Goal: Task Accomplishment & Management: Use online tool/utility

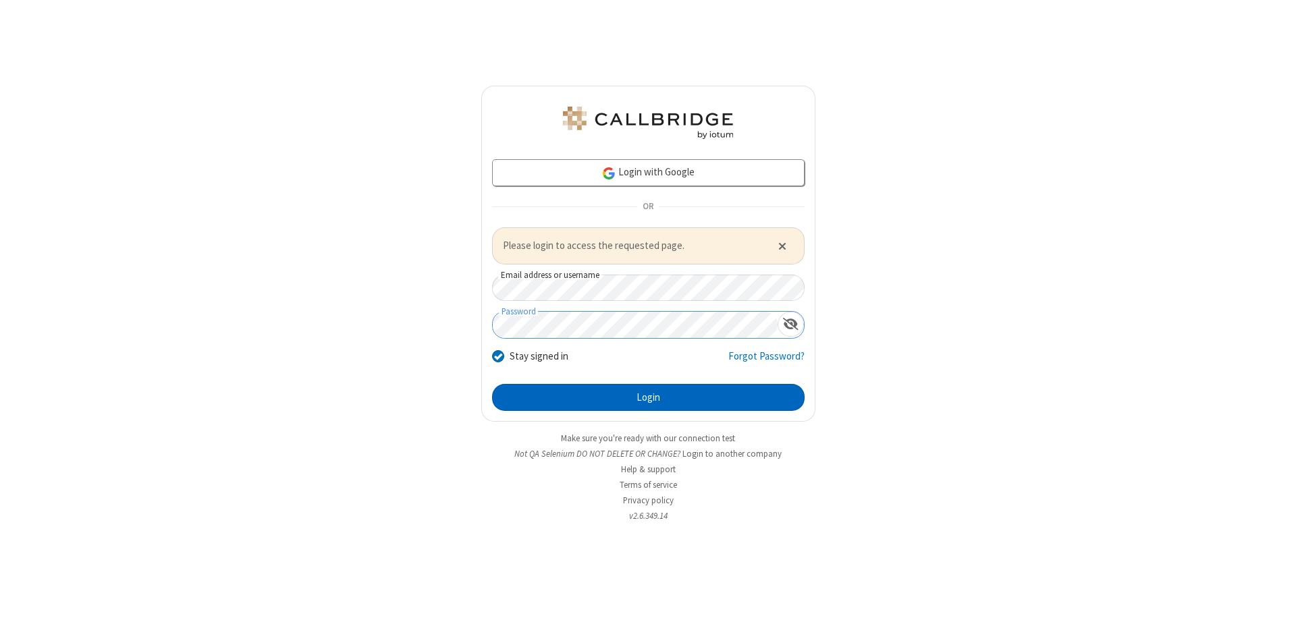
click at [648, 397] on button "Login" at bounding box center [648, 397] width 312 height 27
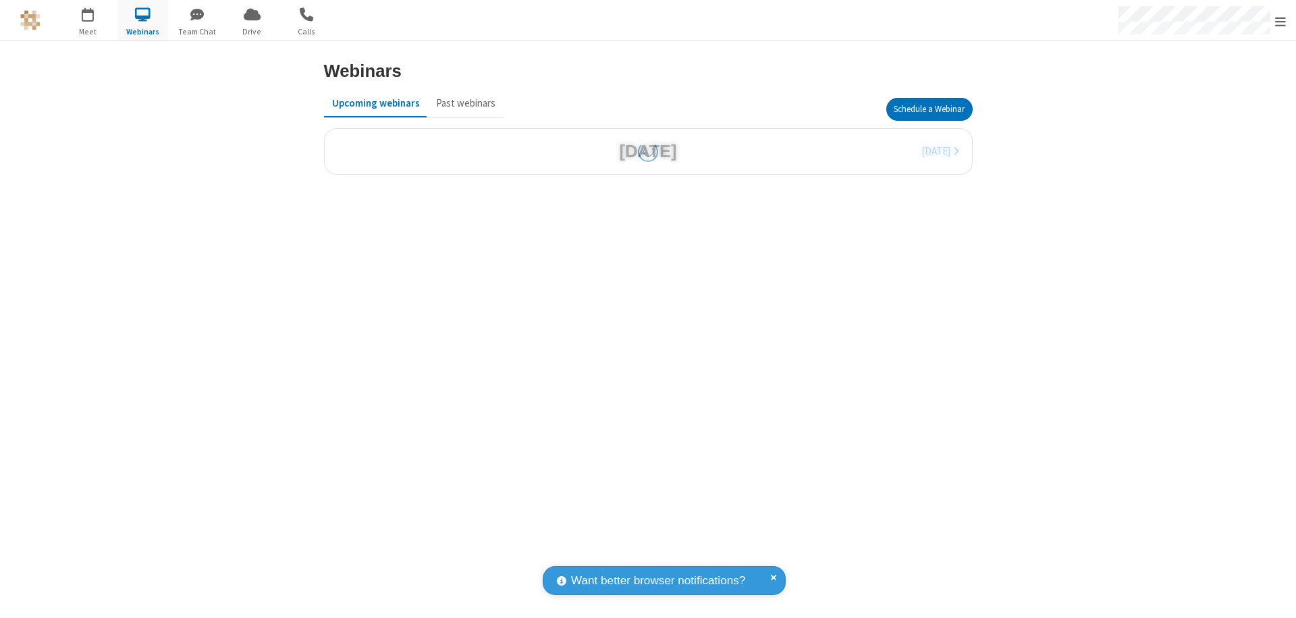
click at [929, 109] on button "Schedule a Webinar" at bounding box center [929, 109] width 86 height 23
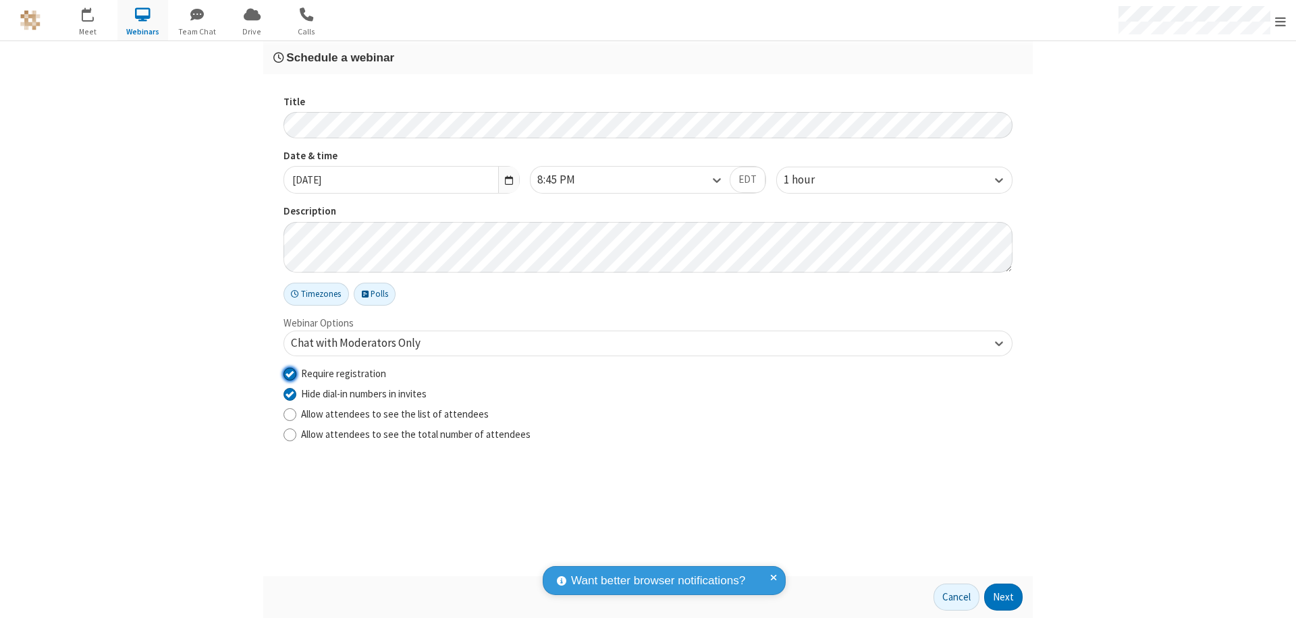
click at [290, 373] on input "Require registration" at bounding box center [289, 373] width 13 height 14
checkbox input "false"
click at [1004, 597] on button "Next" at bounding box center [1003, 597] width 38 height 27
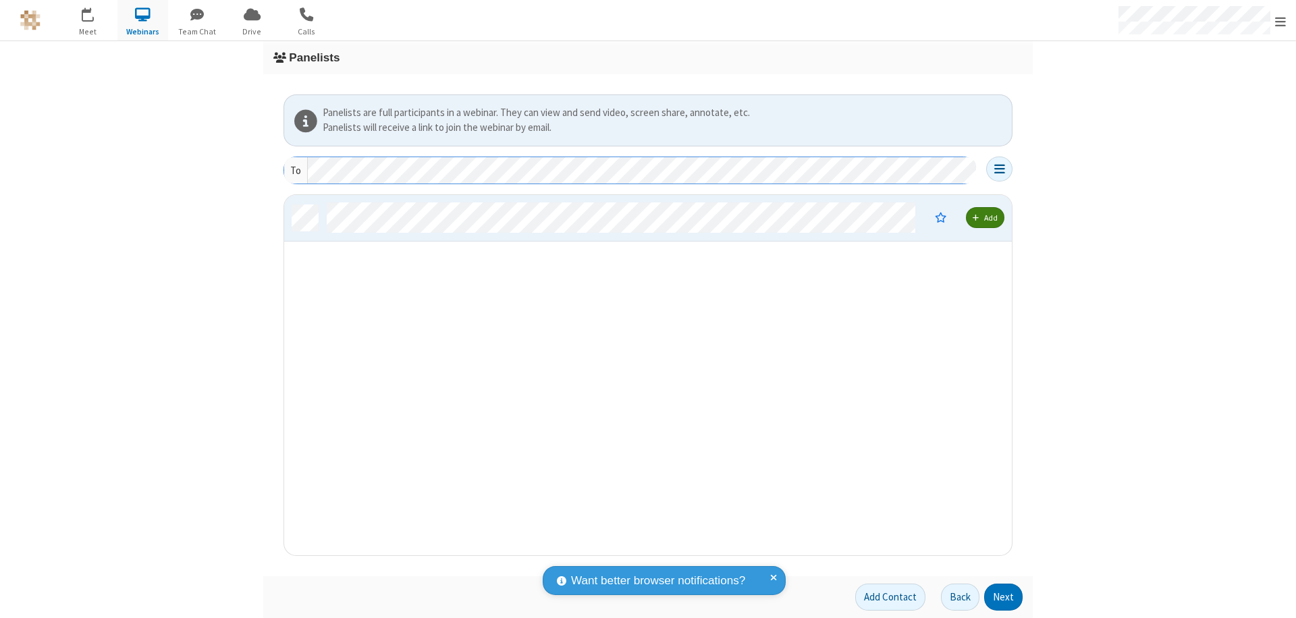
scroll to position [350, 717]
click at [1004, 597] on button "Next" at bounding box center [1003, 597] width 38 height 27
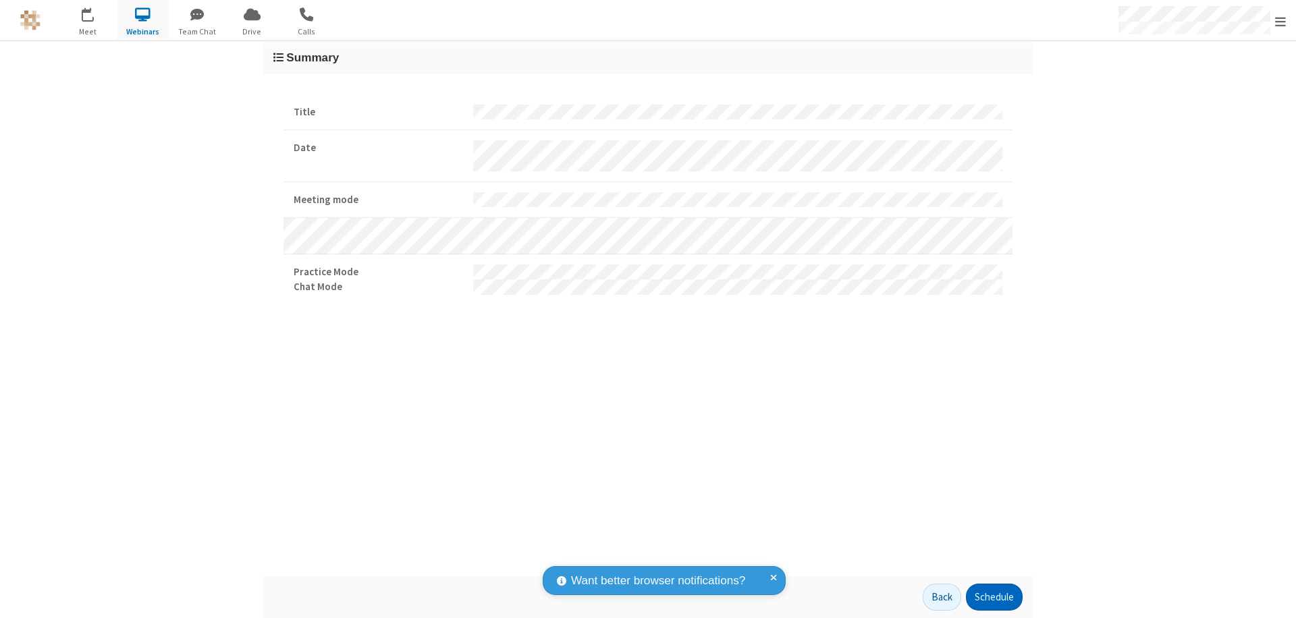
click at [994, 597] on button "Schedule" at bounding box center [994, 597] width 57 height 27
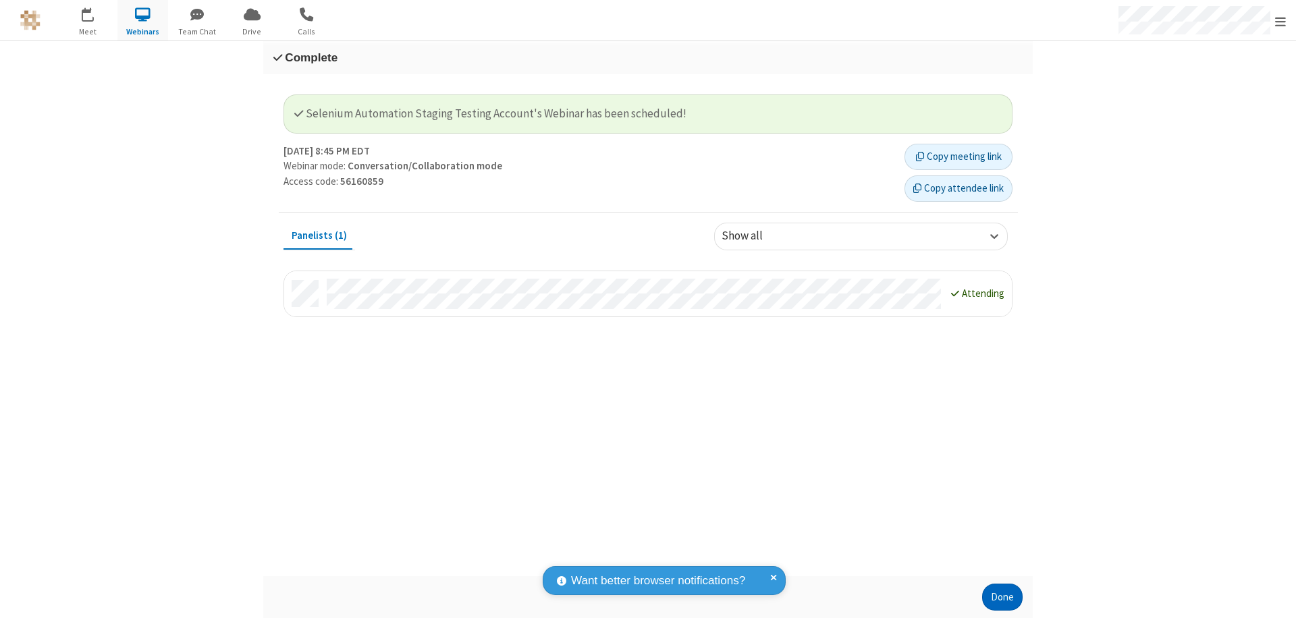
click at [1002, 597] on button "Done" at bounding box center [1002, 597] width 40 height 27
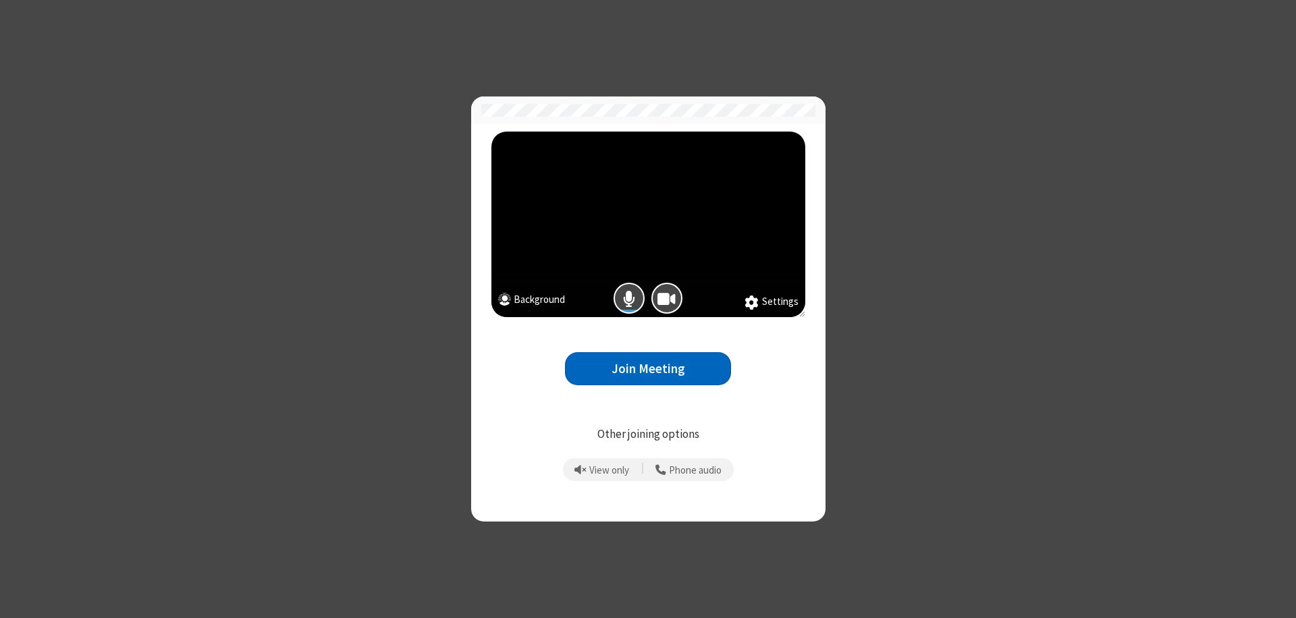
click at [648, 369] on button "Join Meeting" at bounding box center [648, 368] width 166 height 33
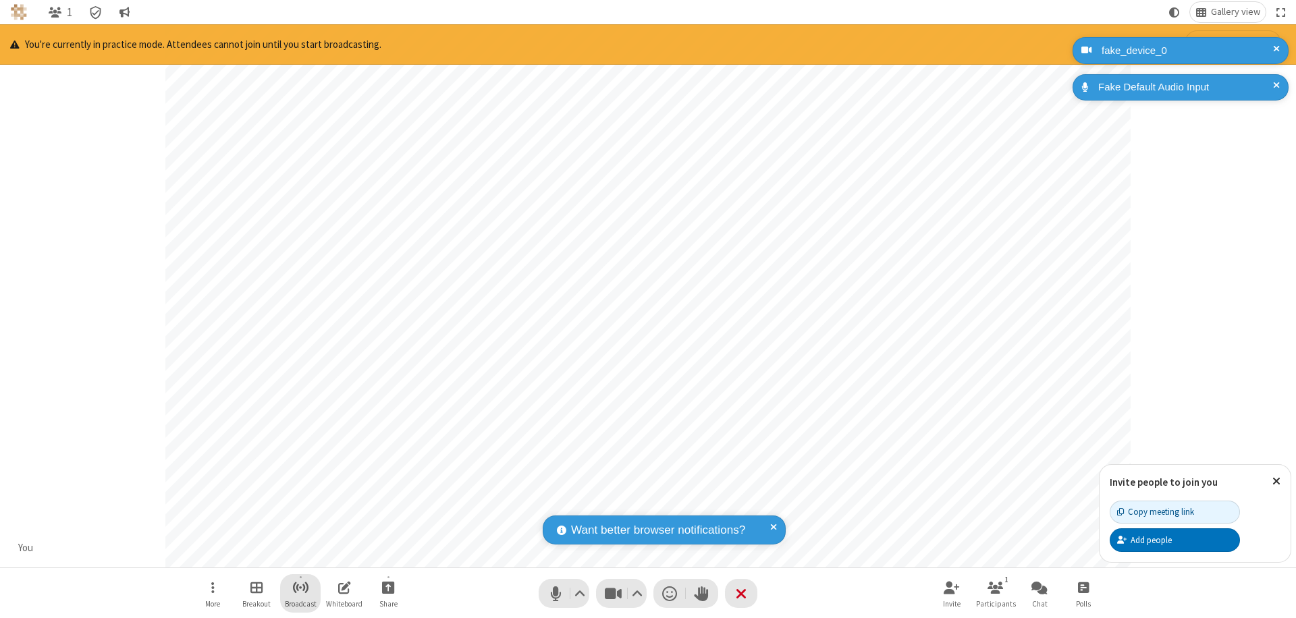
click at [300, 587] on span "Start broadcast" at bounding box center [300, 587] width 17 height 17
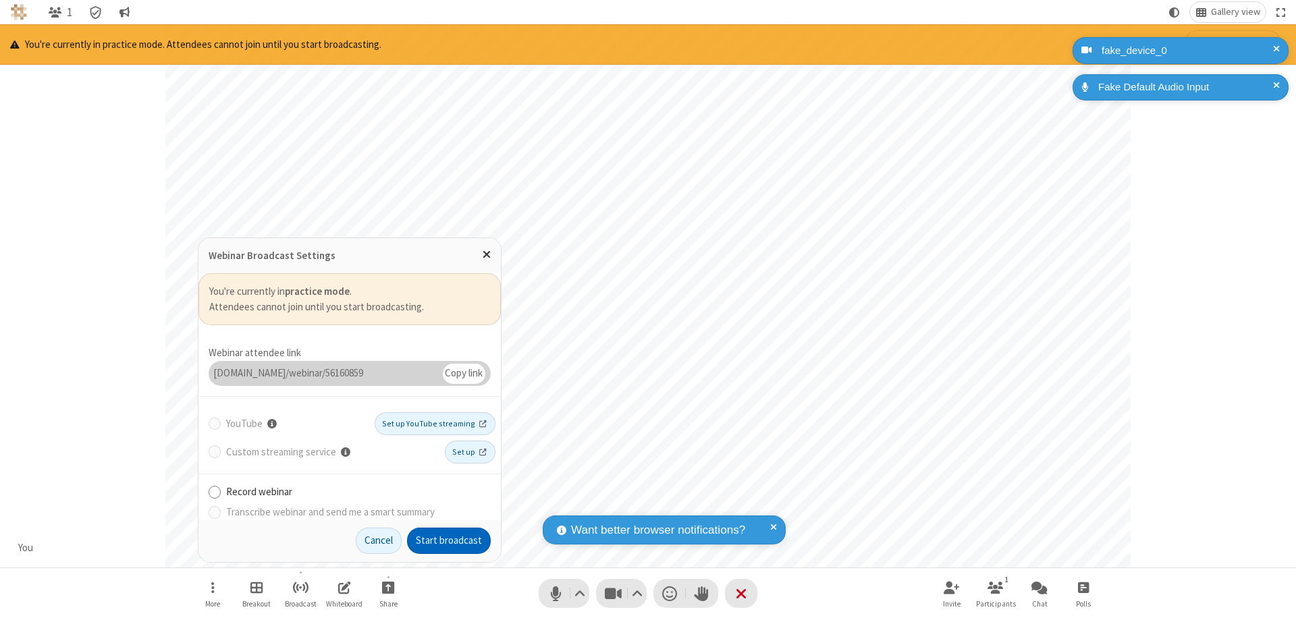
click at [449, 541] on button "Start broadcast" at bounding box center [449, 541] width 84 height 27
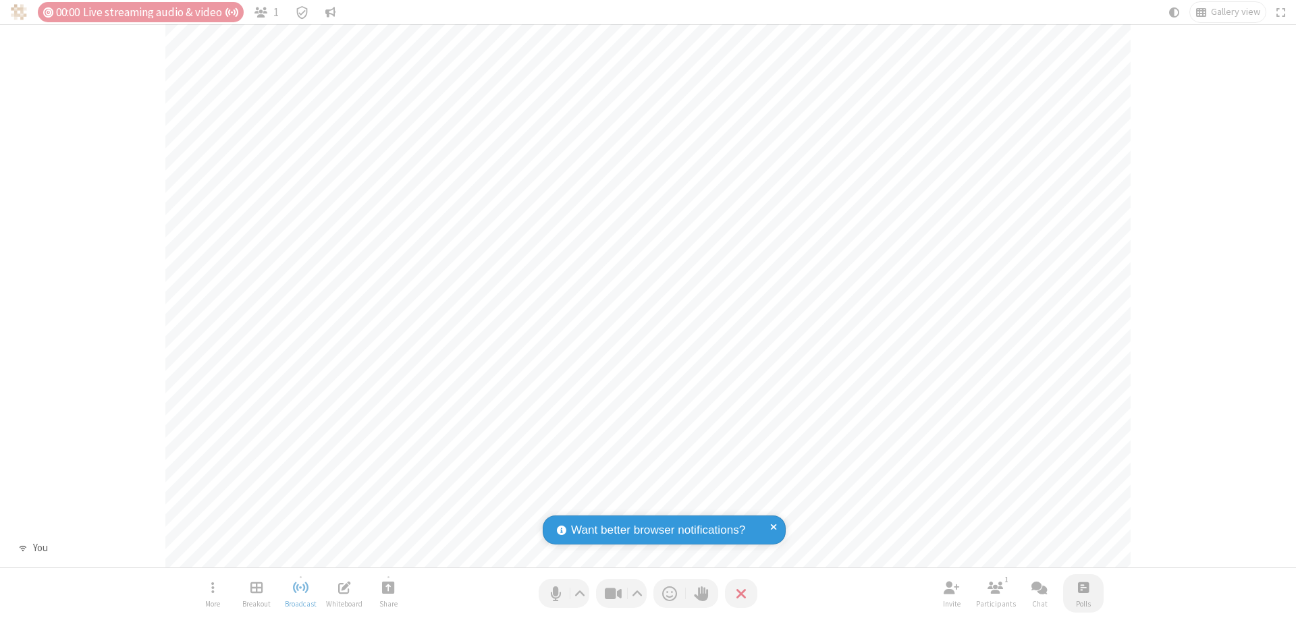
click at [1083, 587] on span "Open poll" at bounding box center [1083, 587] width 11 height 17
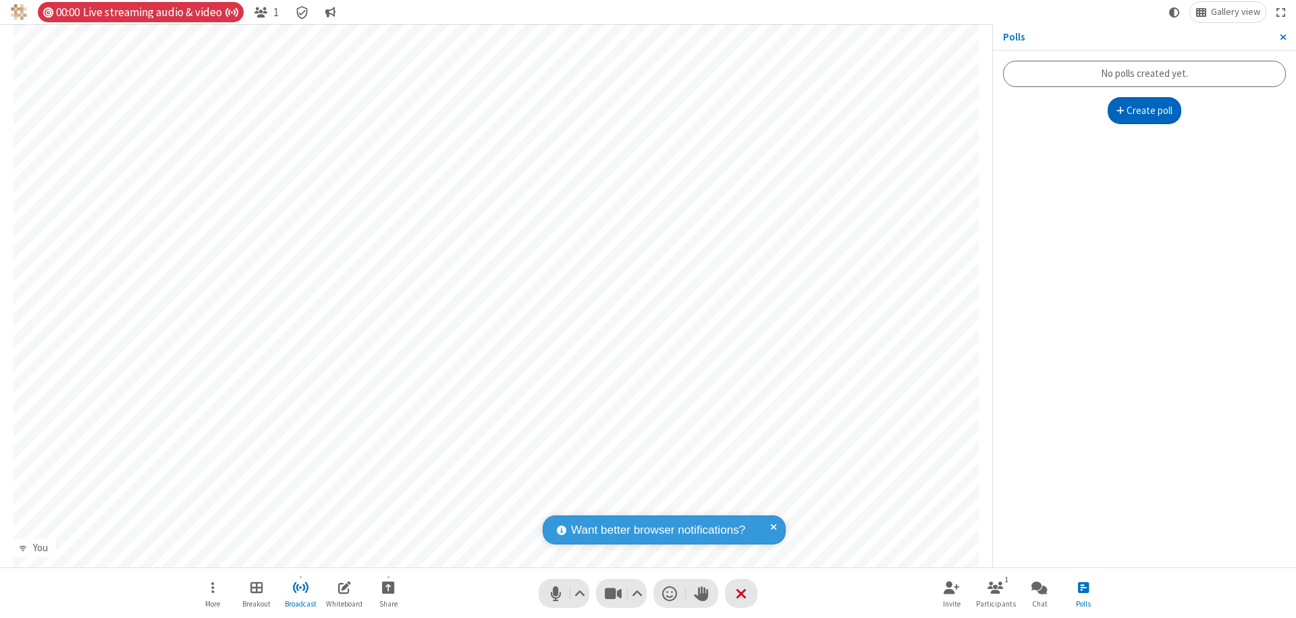
click at [1144, 111] on button "Create poll" at bounding box center [1145, 110] width 74 height 27
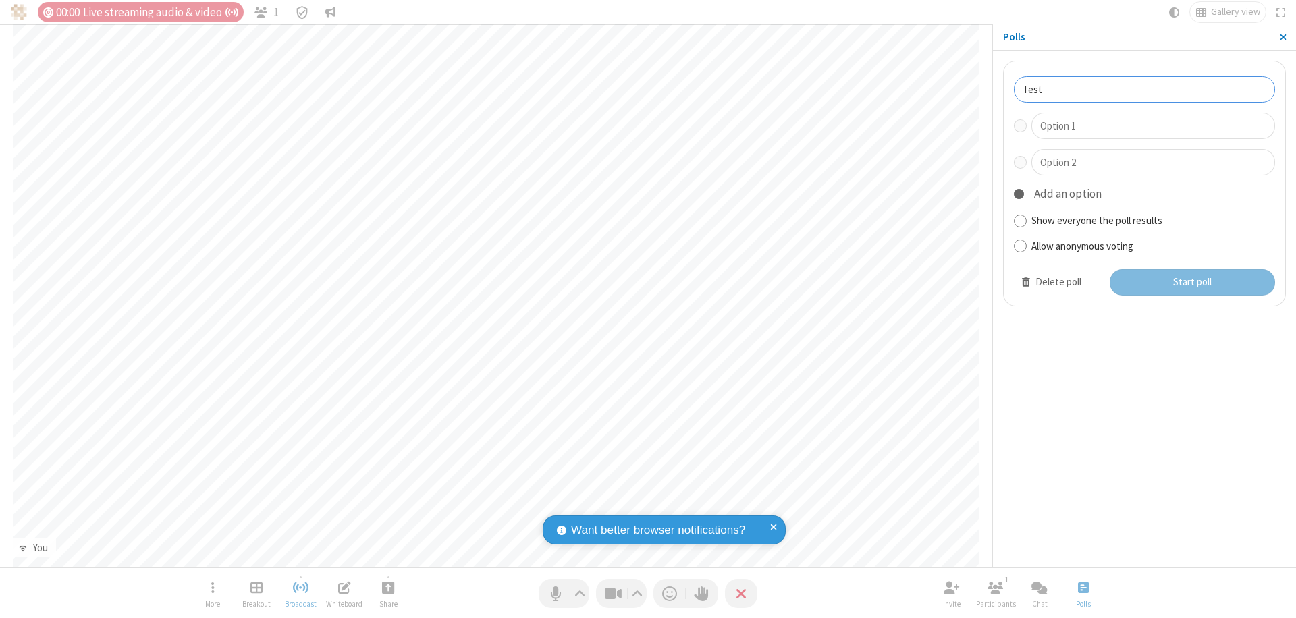
type input "Test"
type input "Yes"
type input "No"
click at [1191, 282] on button "Start poll" at bounding box center [1193, 282] width 166 height 27
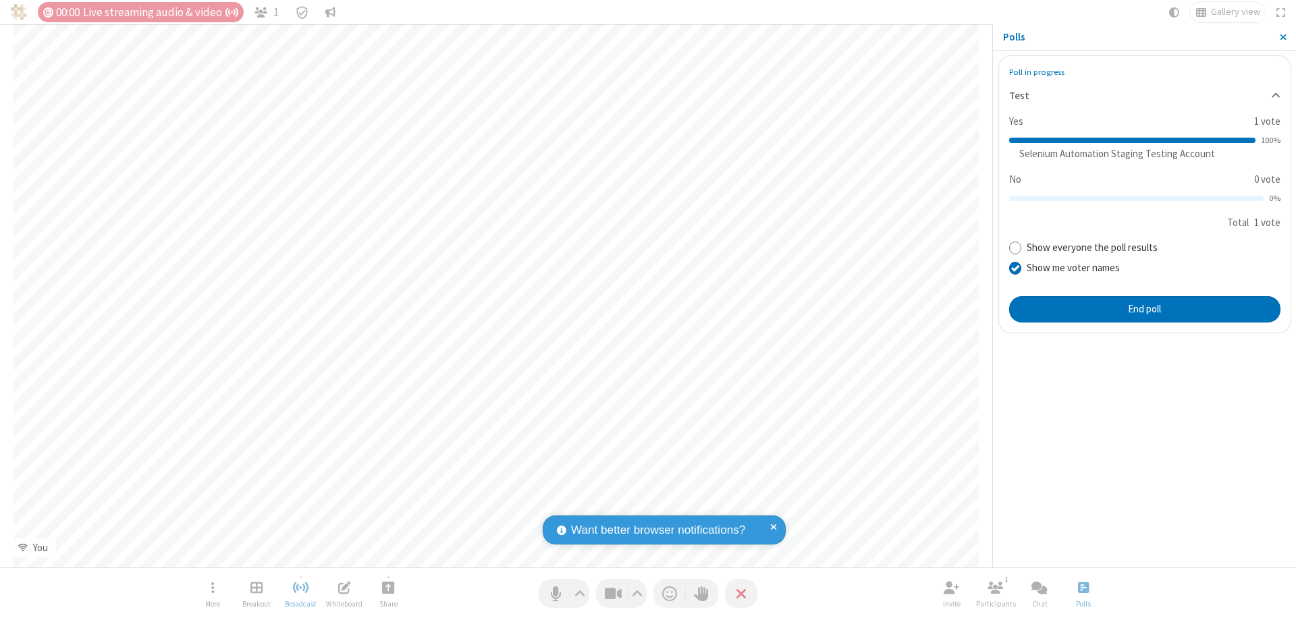
click at [1282, 37] on span "Close sidebar" at bounding box center [1283, 37] width 7 height 11
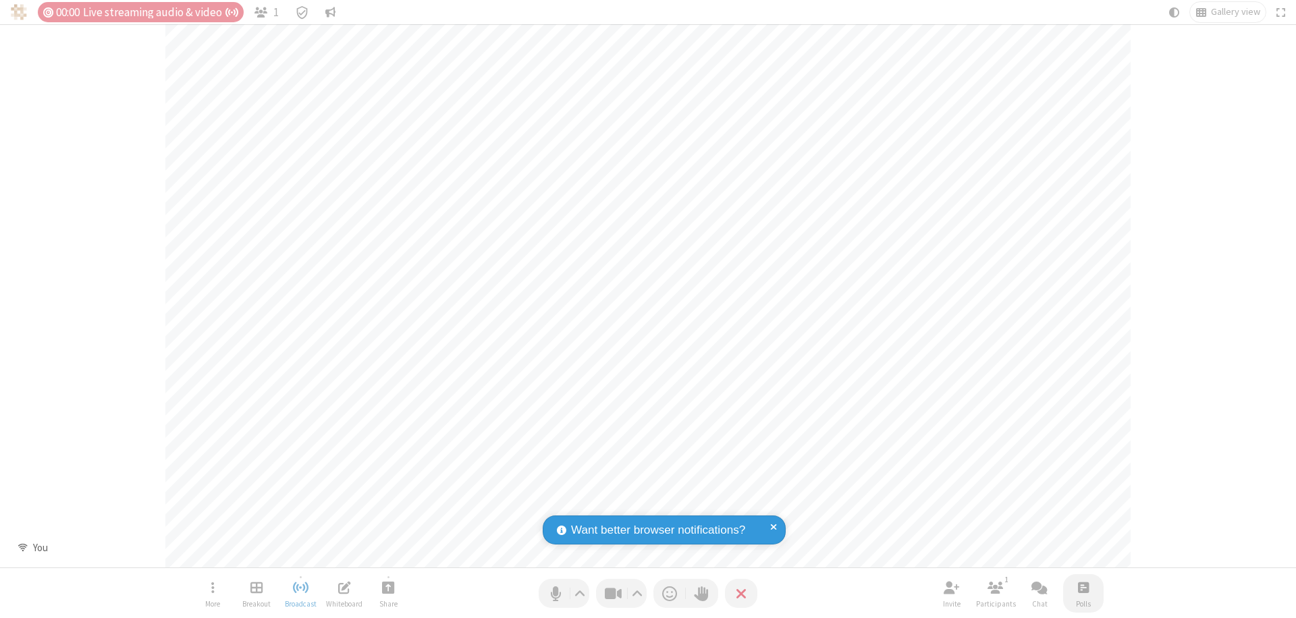
click at [1083, 587] on span "Open poll" at bounding box center [1083, 587] width 11 height 17
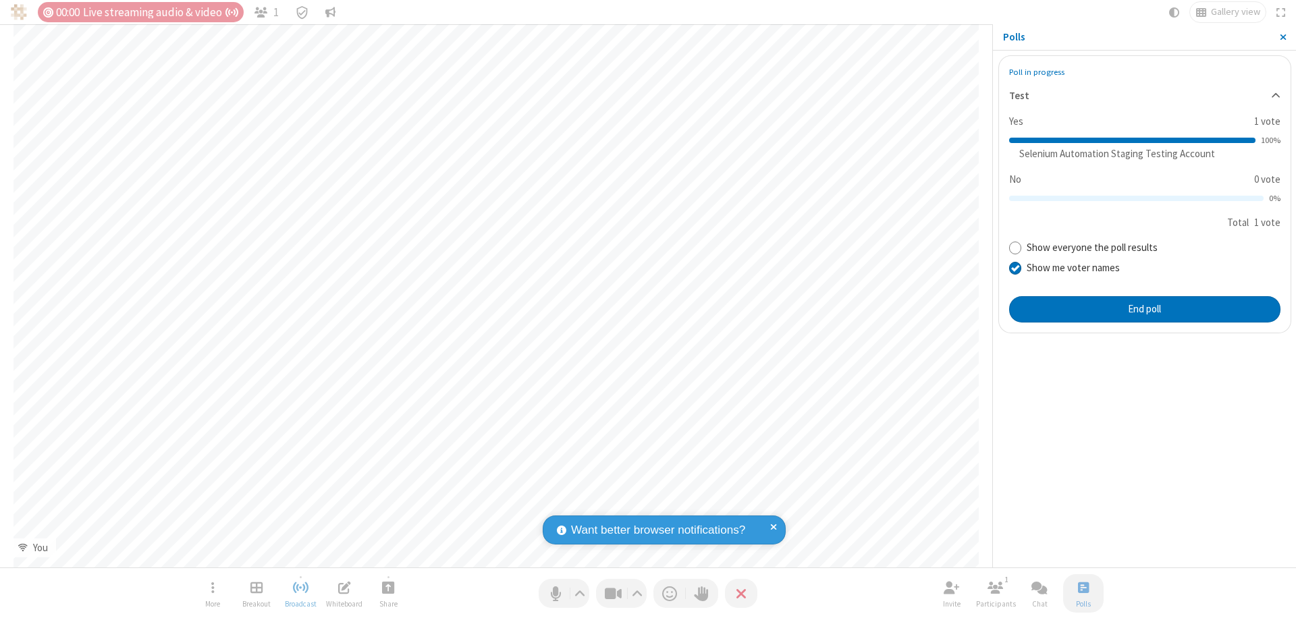
click at [1144, 309] on button "End poll" at bounding box center [1144, 309] width 271 height 27
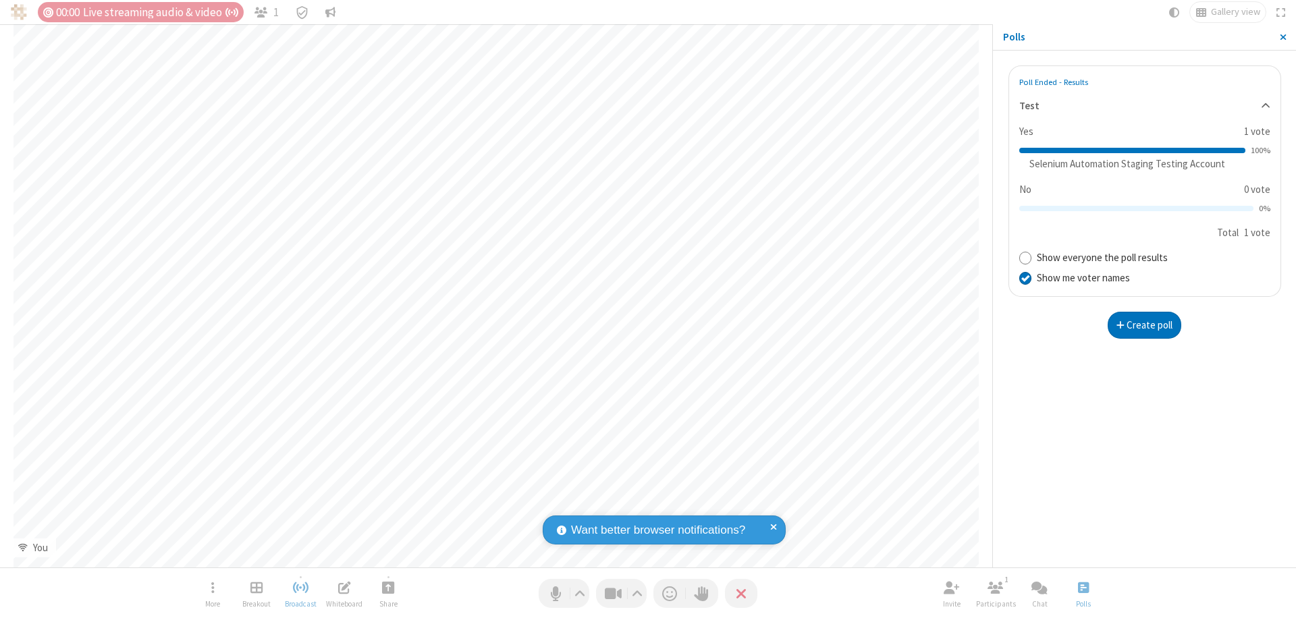
click at [1282, 37] on span "Close sidebar" at bounding box center [1283, 37] width 7 height 11
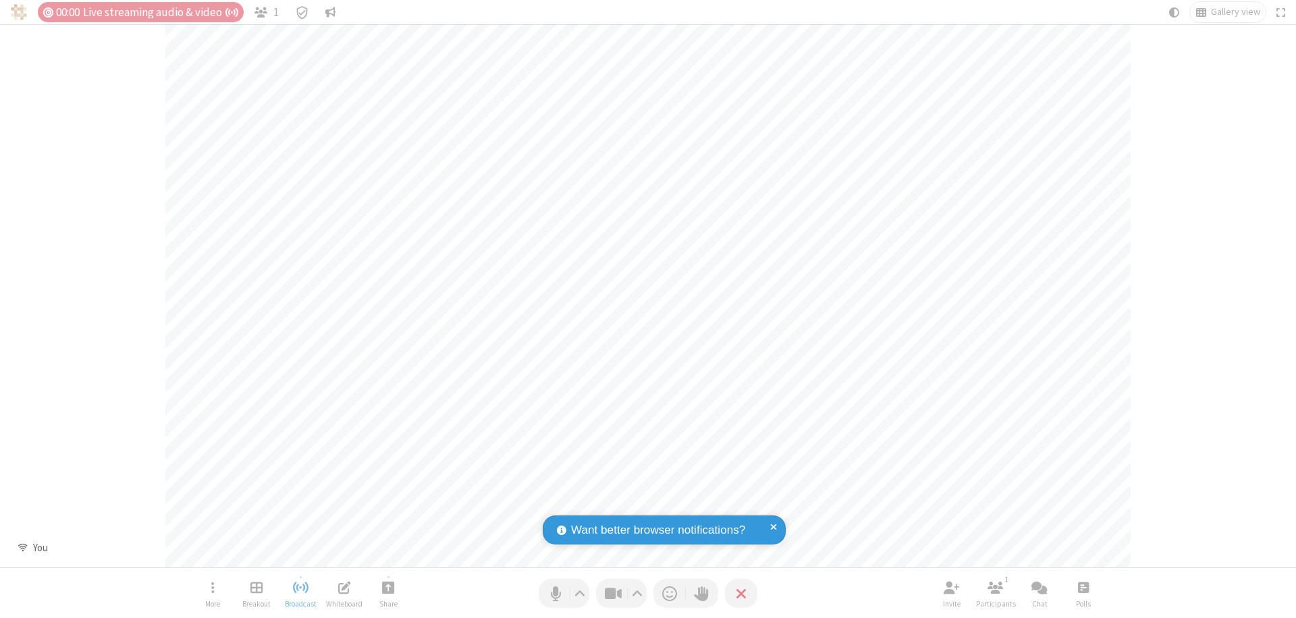
click at [1083, 587] on span "Open poll" at bounding box center [1083, 587] width 11 height 17
